Goal: Feedback & Contribution: Leave review/rating

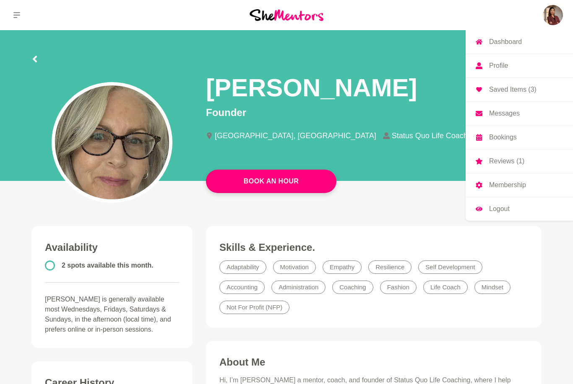
click at [519, 164] on p "Reviews (1)" at bounding box center [506, 161] width 35 height 7
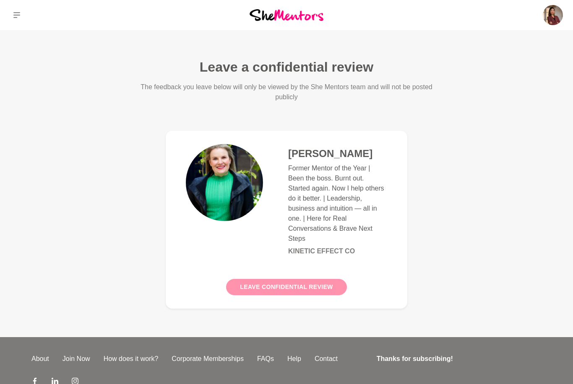
click at [319, 288] on button "Leave confidential review" at bounding box center [286, 287] width 120 height 16
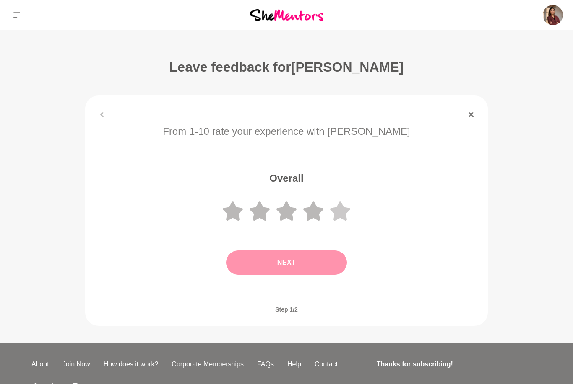
click at [342, 215] on icon at bounding box center [340, 211] width 20 height 19
click at [316, 269] on button "Next" at bounding box center [286, 263] width 121 height 24
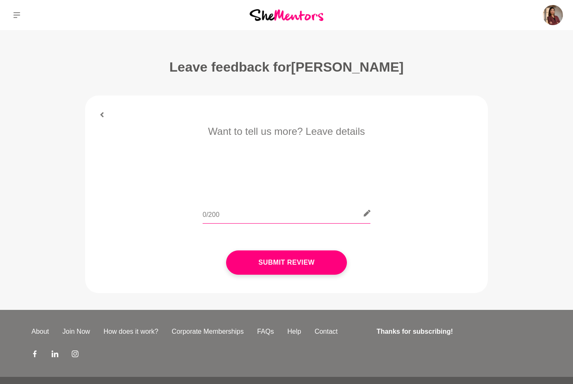
click at [306, 220] on input "text" at bounding box center [286, 213] width 168 height 21
type input "T"
click at [341, 216] on input "I had a great mentoring session with [PERSON_NAME] who showed up even when she …" at bounding box center [286, 213] width 168 height 21
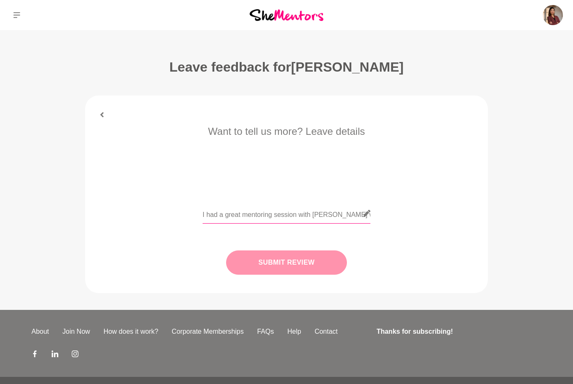
type input "I had a great mentoring session with [PERSON_NAME] who showed up even when she …"
click at [321, 267] on button "Submit Review" at bounding box center [286, 263] width 121 height 24
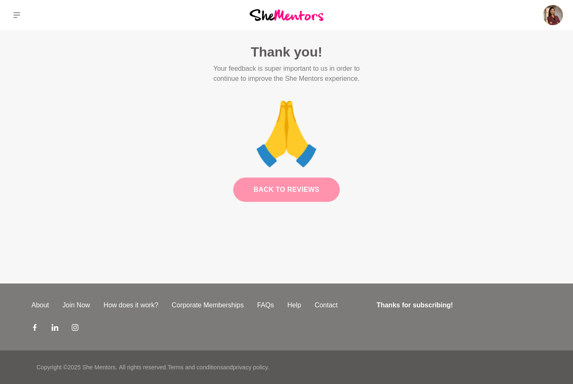
click at [300, 194] on link "Back to Reviews" at bounding box center [286, 190] width 107 height 24
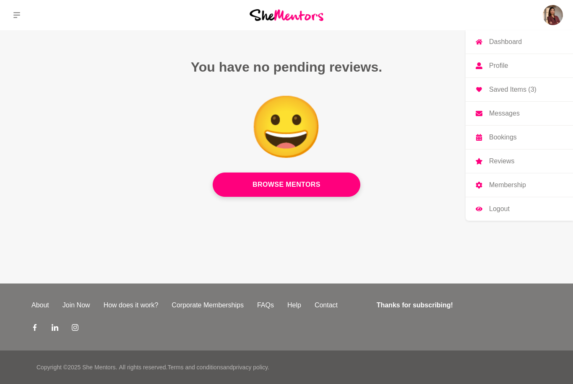
click at [513, 162] on p "Reviews" at bounding box center [501, 161] width 25 height 7
click at [514, 45] on p "Dashboard" at bounding box center [505, 42] width 33 height 7
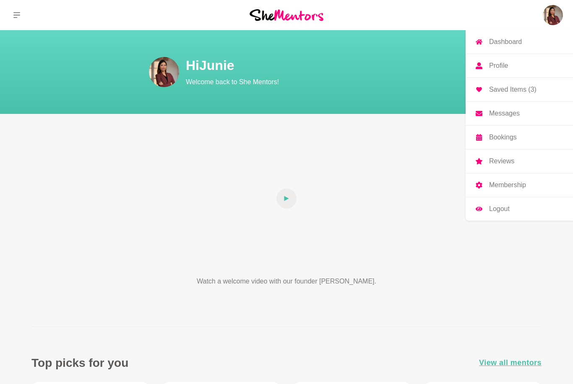
click at [505, 136] on p "Bookings" at bounding box center [503, 137] width 28 height 7
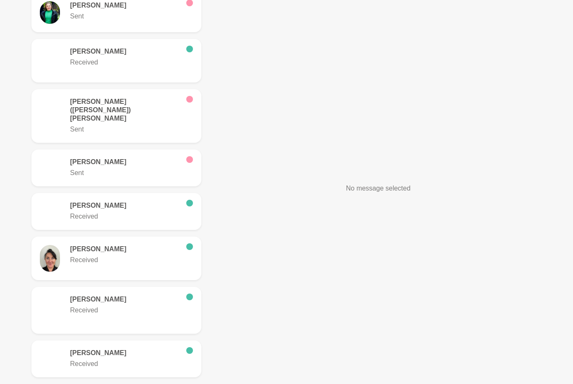
scroll to position [327, 0]
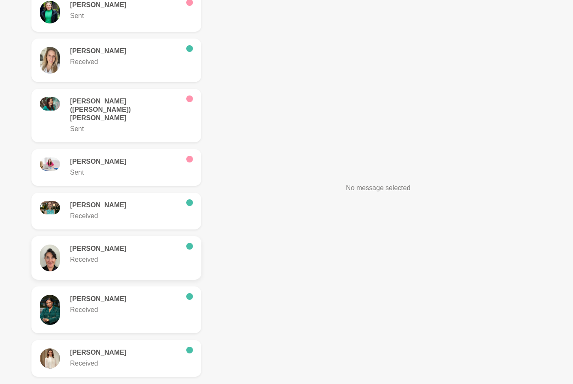
click at [96, 255] on p "Received" at bounding box center [124, 260] width 109 height 10
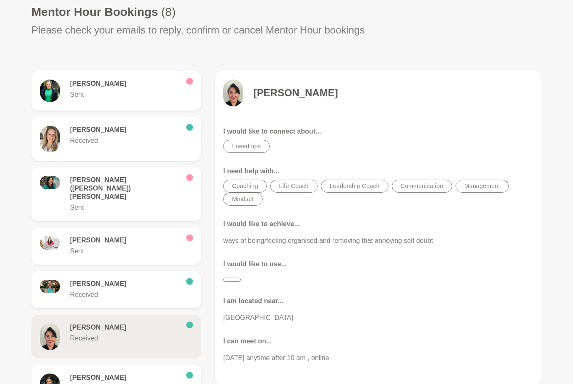
scroll to position [247, 0]
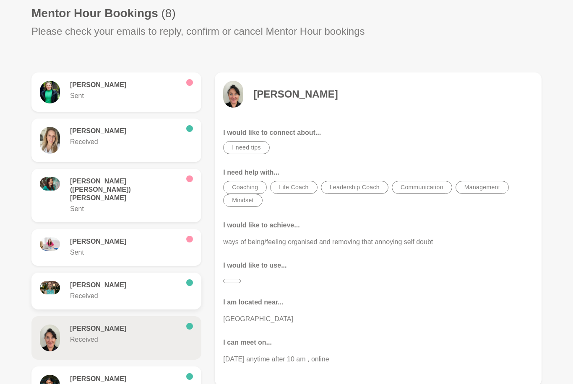
click at [147, 291] on p "Received" at bounding box center [124, 296] width 109 height 10
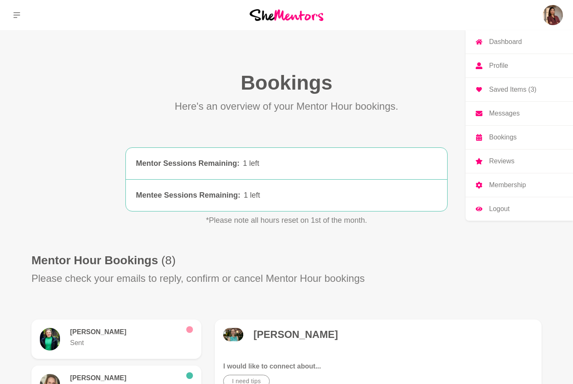
click at [519, 48] on link "Dashboard" at bounding box center [518, 41] width 107 height 23
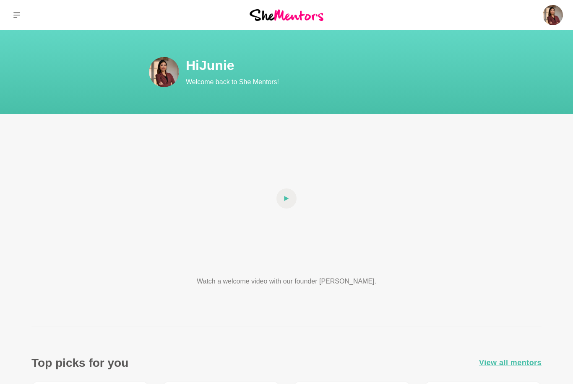
click at [19, 20] on button at bounding box center [17, 15] width 34 height 30
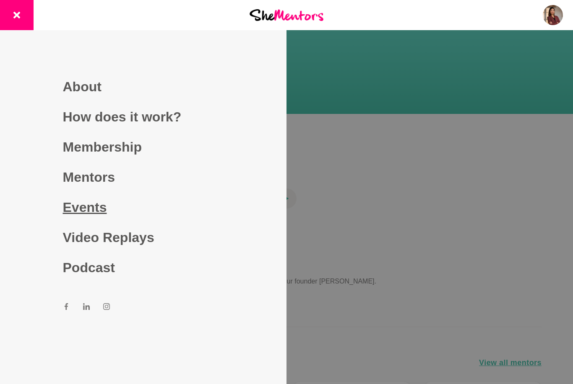
click at [103, 223] on link "Events" at bounding box center [143, 207] width 161 height 30
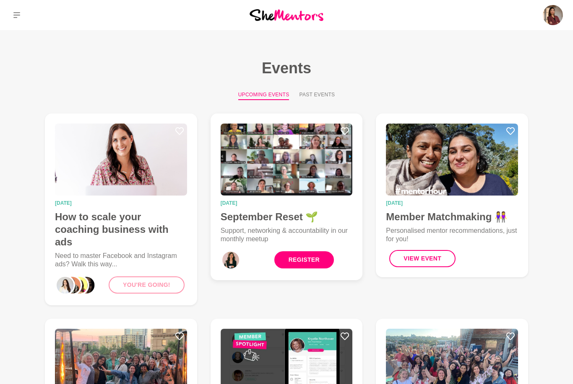
click at [301, 262] on link "Register" at bounding box center [304, 260] width 60 height 17
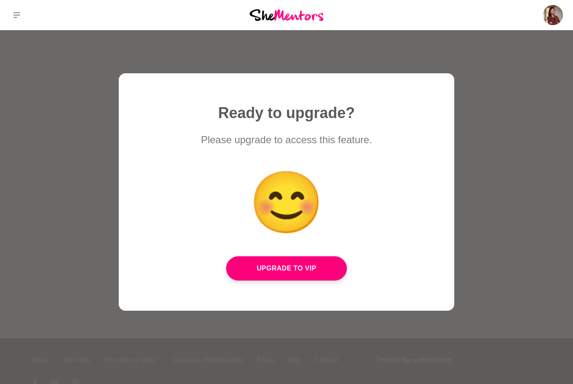
click at [469, 143] on div at bounding box center [286, 192] width 573 height 384
click at [499, 140] on div at bounding box center [286, 192] width 573 height 384
click at [507, 142] on div at bounding box center [286, 192] width 573 height 384
click at [16, 21] on button at bounding box center [17, 15] width 34 height 30
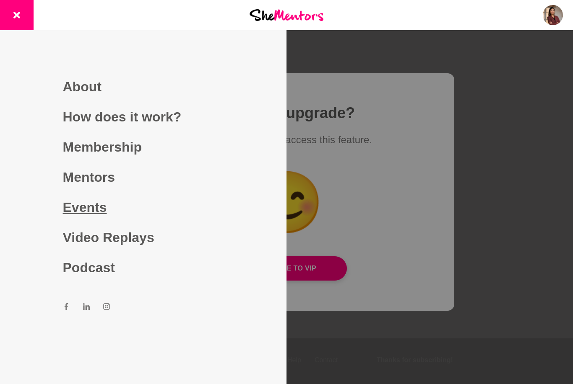
click at [99, 222] on link "Events" at bounding box center [143, 207] width 161 height 30
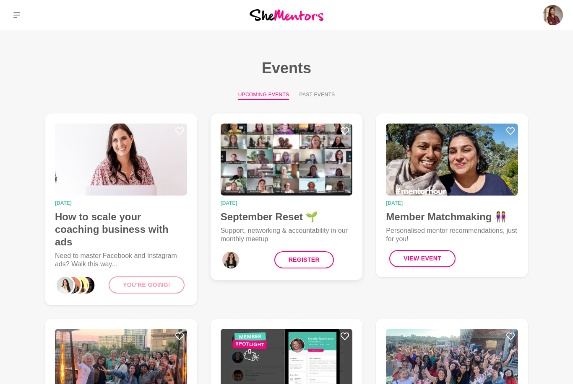
click at [345, 183] on img at bounding box center [287, 160] width 132 height 72
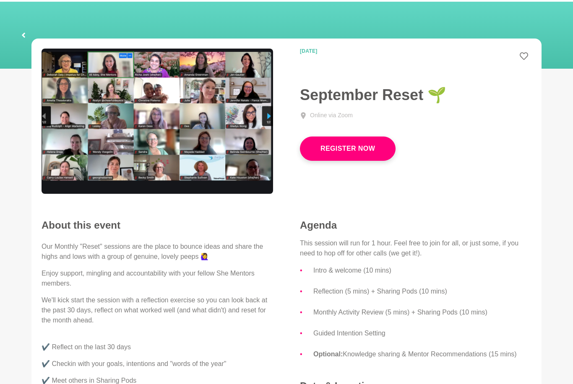
scroll to position [29, 0]
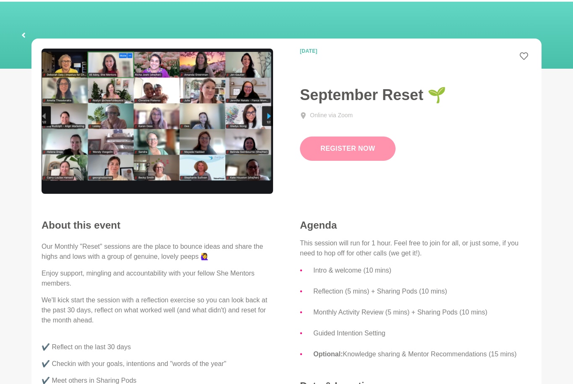
click at [358, 150] on button "Register Now" at bounding box center [348, 149] width 96 height 24
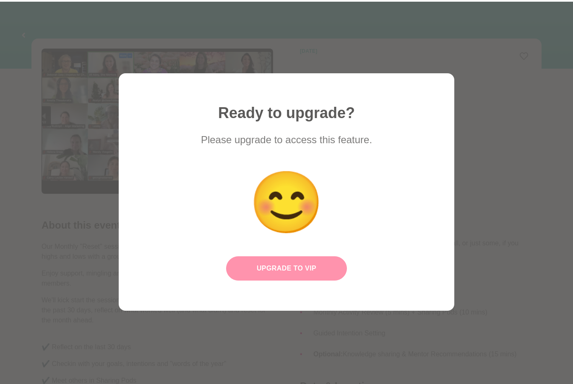
click at [322, 268] on button "Upgrade to VIP" at bounding box center [286, 269] width 121 height 24
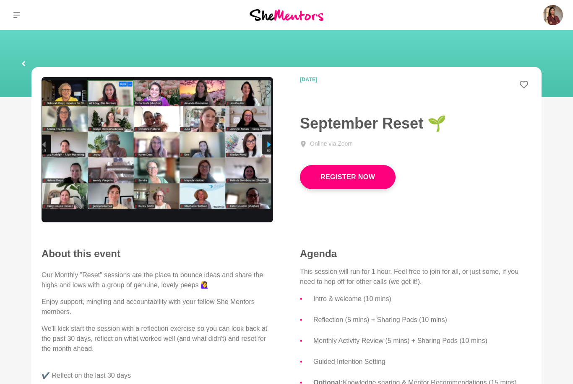
click at [25, 66] on icon at bounding box center [23, 63] width 5 height 27
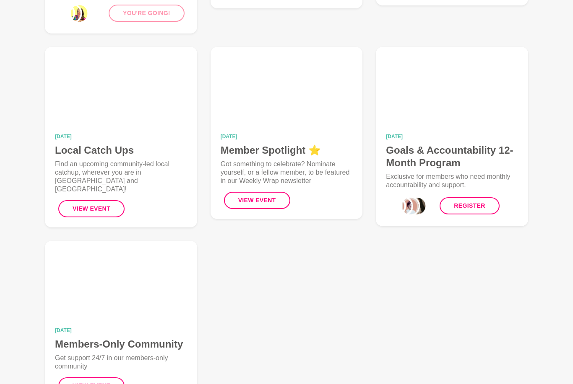
scroll to position [271, 0]
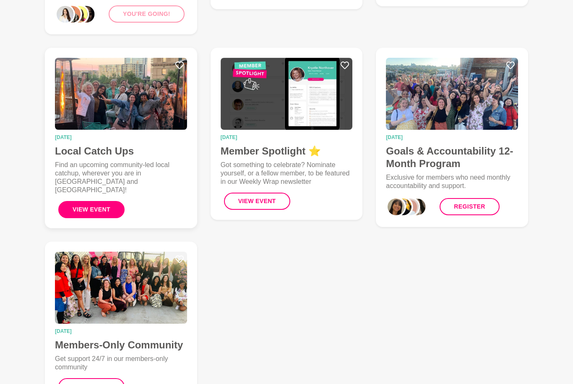
click at [105, 201] on button "View Event" at bounding box center [91, 209] width 66 height 17
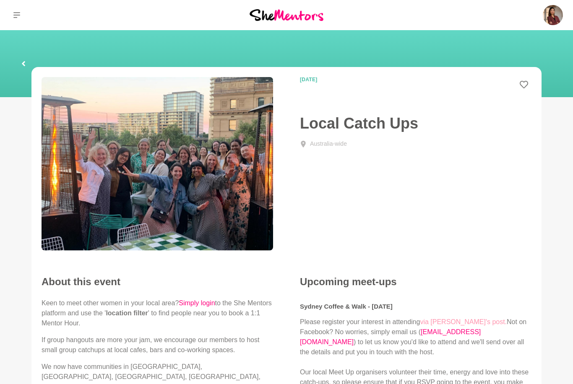
click at [455, 322] on link "via Marisse's post." at bounding box center [463, 322] width 87 height 7
